Goal: Information Seeking & Learning: Learn about a topic

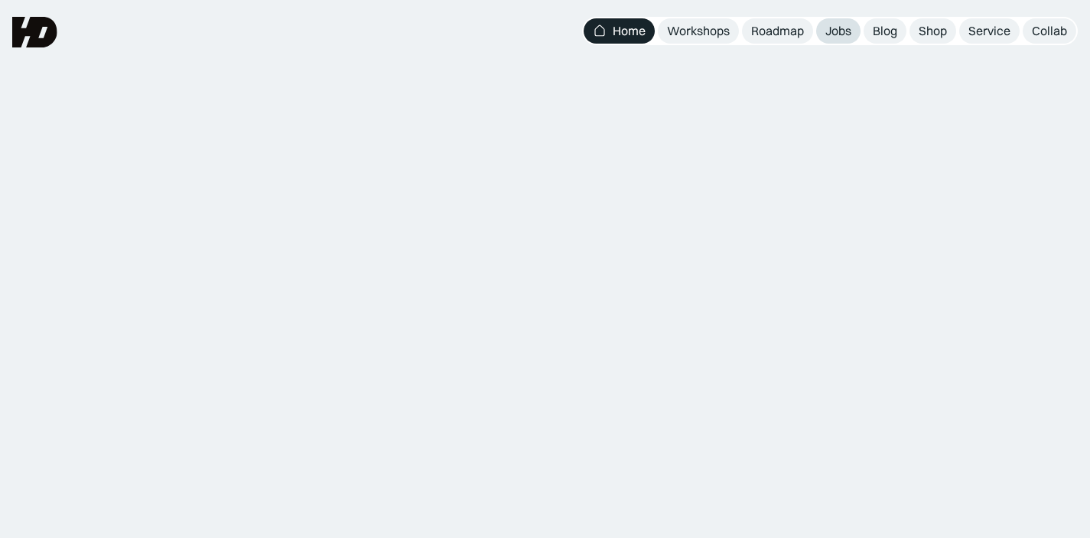
click at [839, 33] on div "Jobs" at bounding box center [838, 31] width 26 height 16
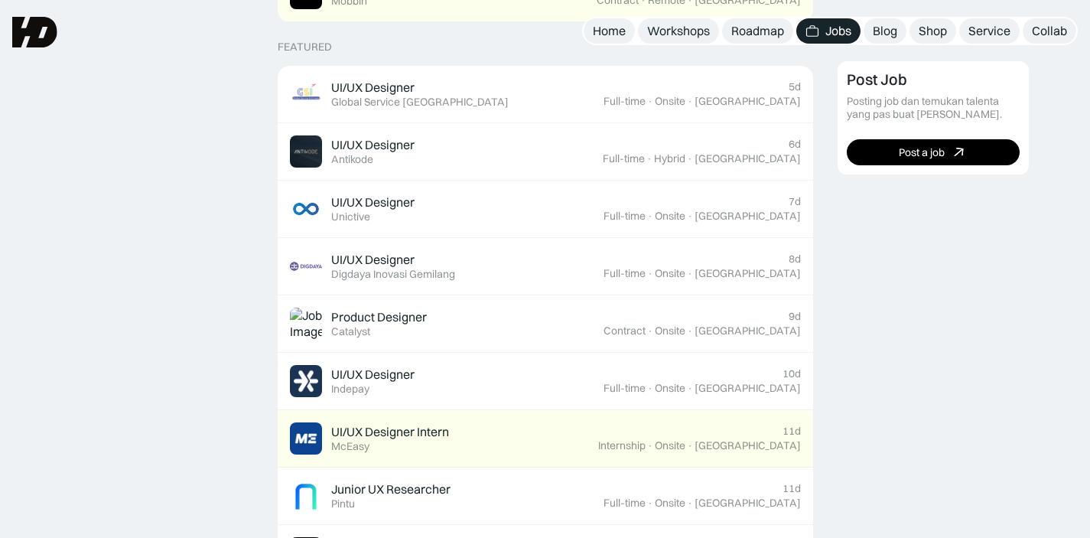
scroll to position [455, 0]
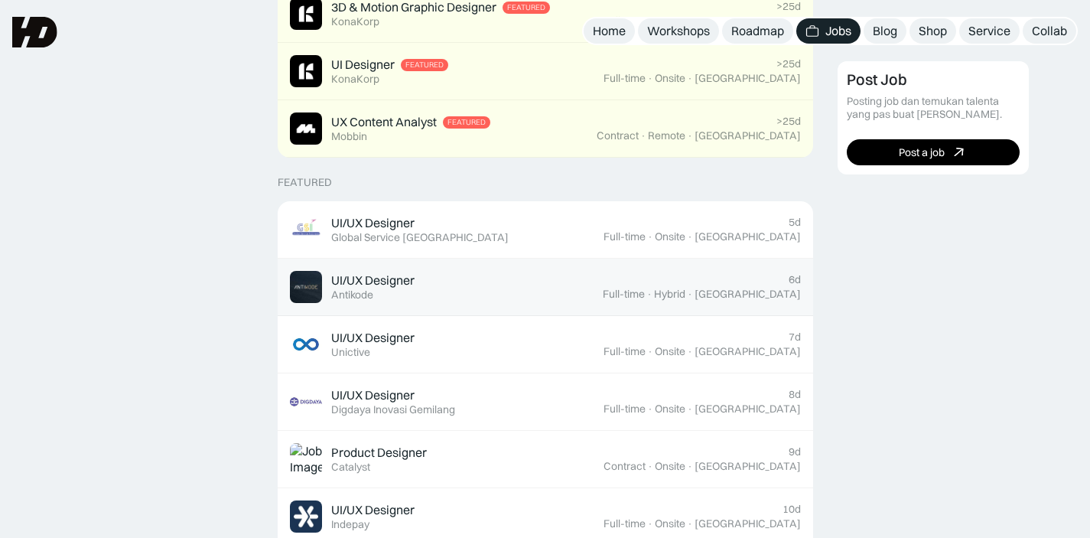
click at [517, 288] on div "UI/UX Designer Featured Antikode" at bounding box center [446, 287] width 313 height 32
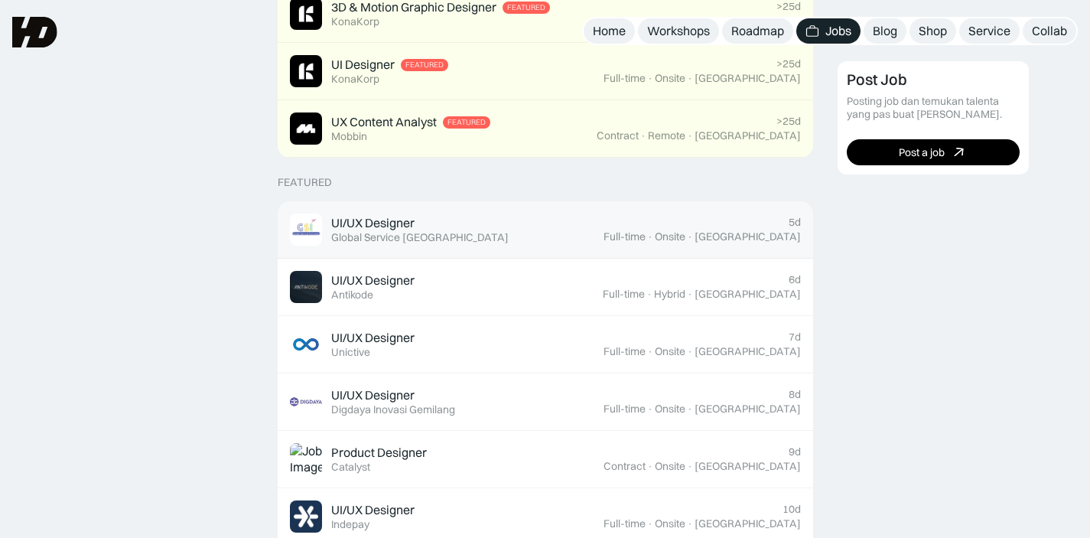
click at [520, 228] on div "UI/UX Designer Featured Global Service [GEOGRAPHIC_DATA]" at bounding box center [446, 229] width 313 height 32
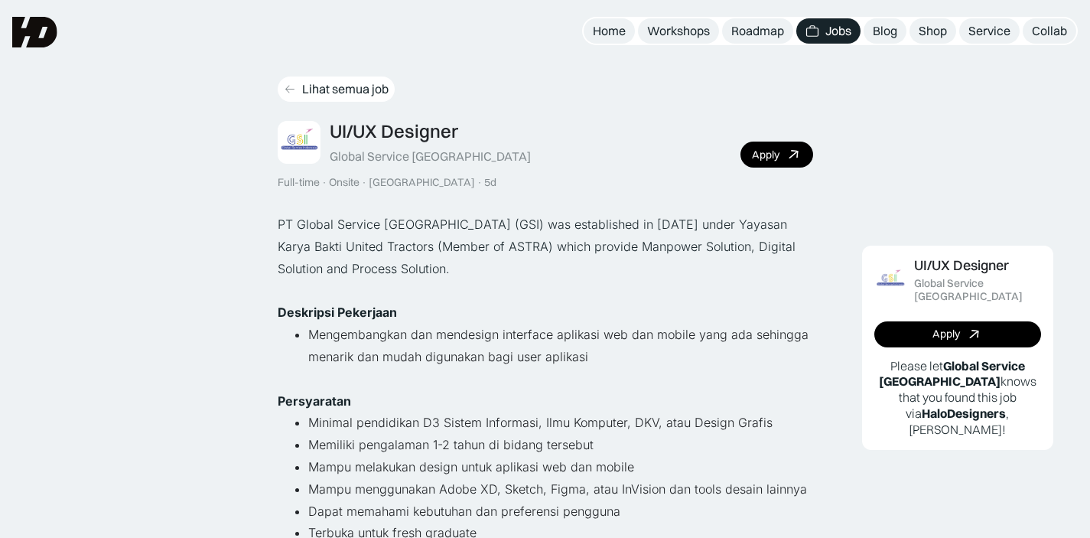
click at [343, 90] on div "Lihat semua job" at bounding box center [345, 89] width 86 height 16
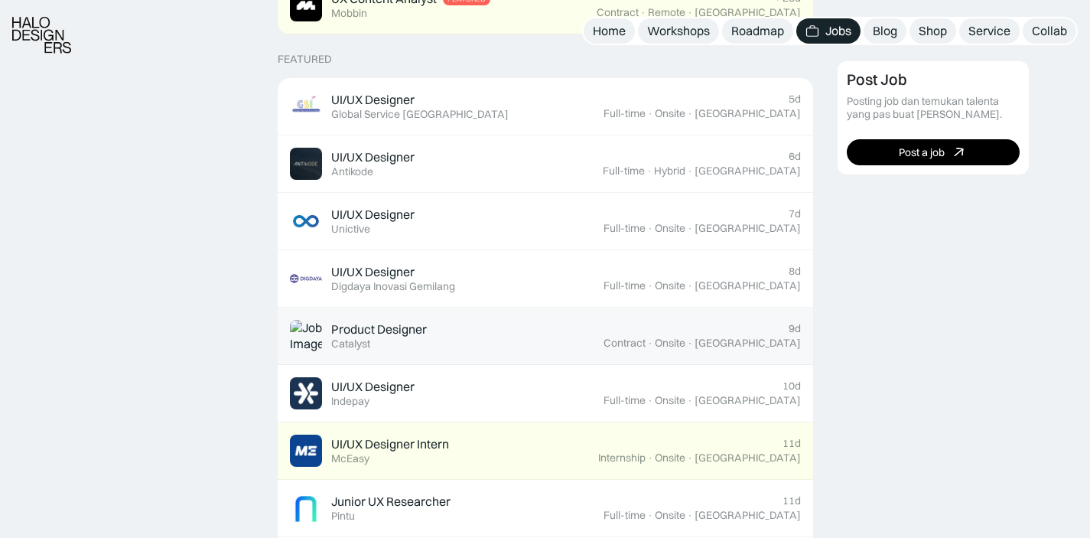
scroll to position [580, 0]
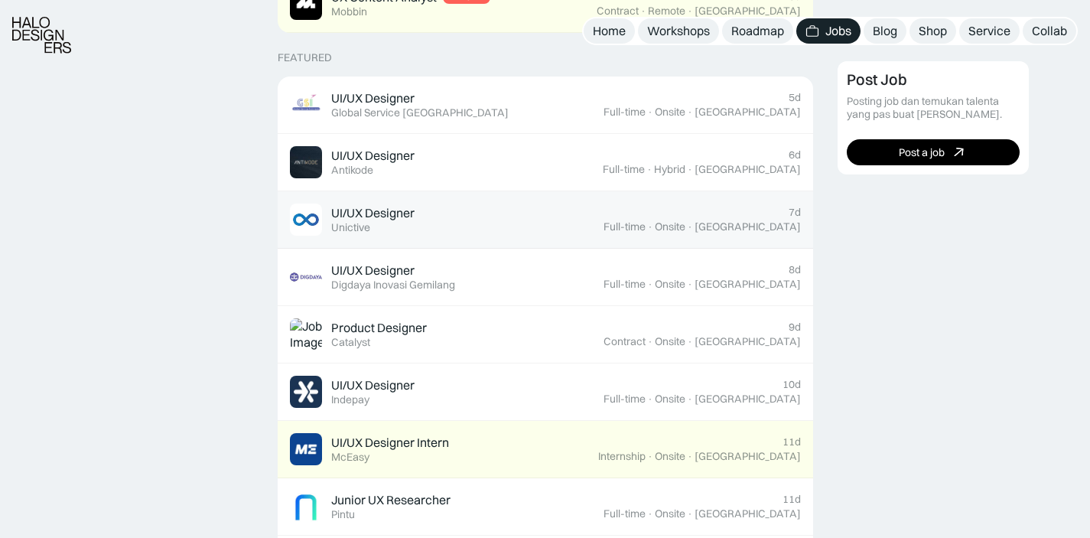
click at [585, 213] on div "UI/UX Designer Featured Unictive" at bounding box center [446, 219] width 313 height 32
